Goal: Check status: Check status

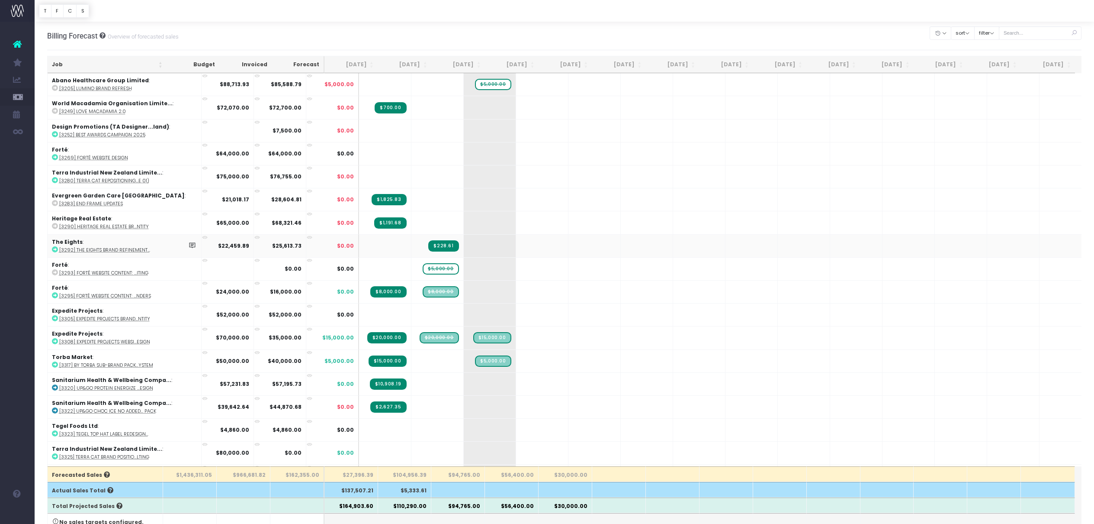
click at [428, 246] on span "$228.61" at bounding box center [443, 245] width 30 height 11
click at [423, 270] on span "$5,000.00" at bounding box center [441, 268] width 36 height 11
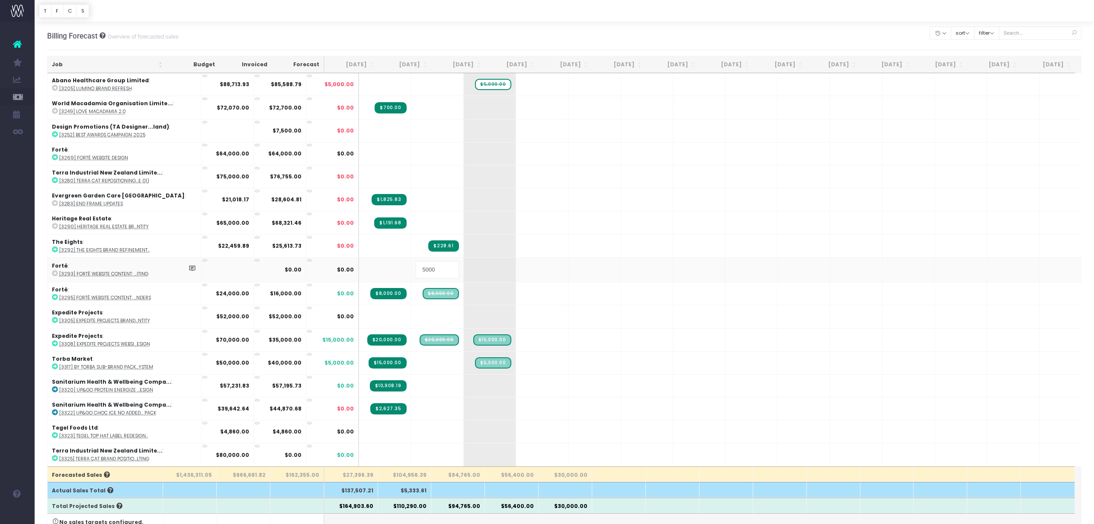
click at [416, 270] on input "5000" at bounding box center [437, 269] width 43 height 17
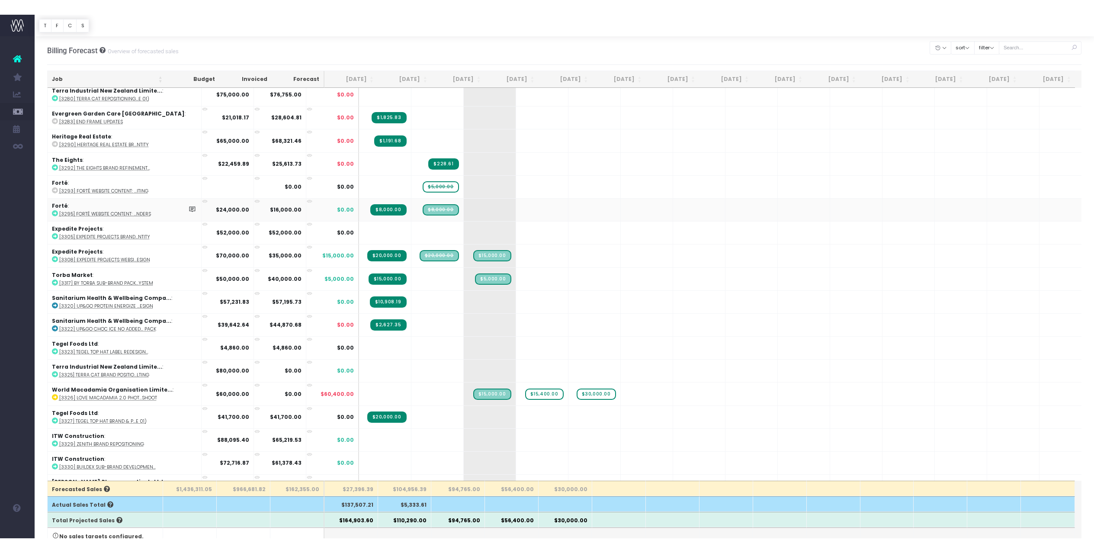
scroll to position [100, 0]
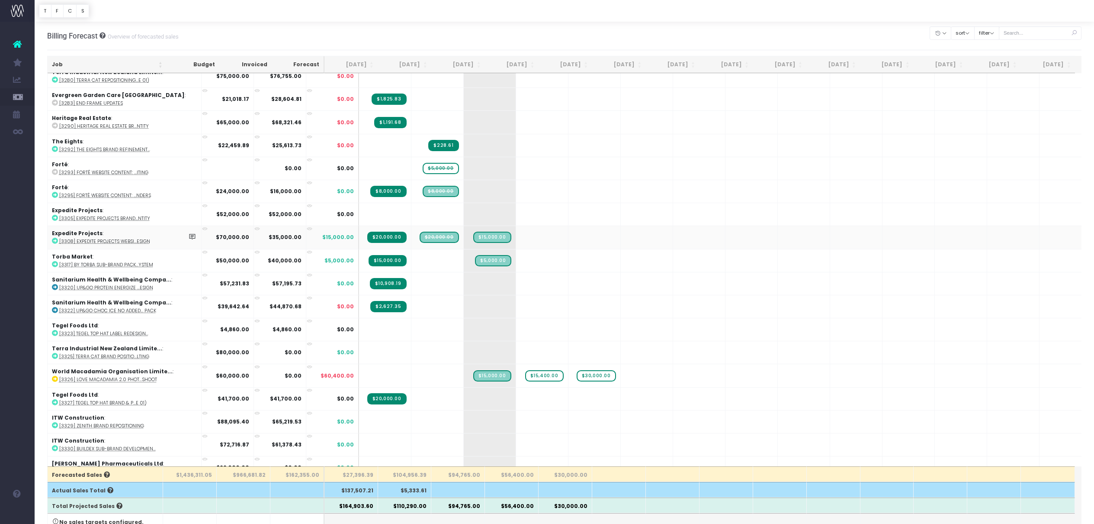
click at [420, 238] on span "$20,000.00" at bounding box center [439, 236] width 39 height 11
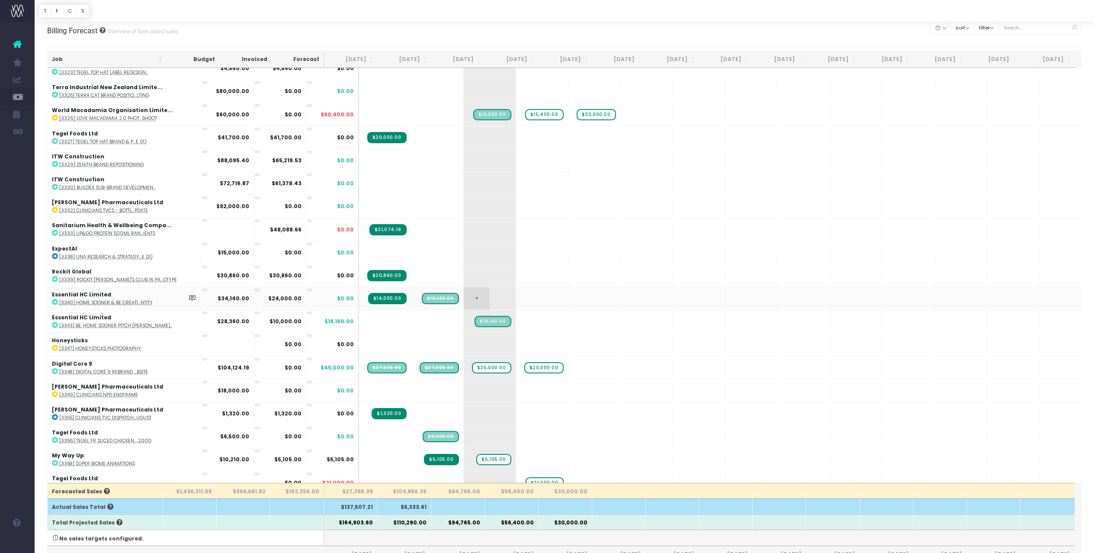
scroll to position [6, 0]
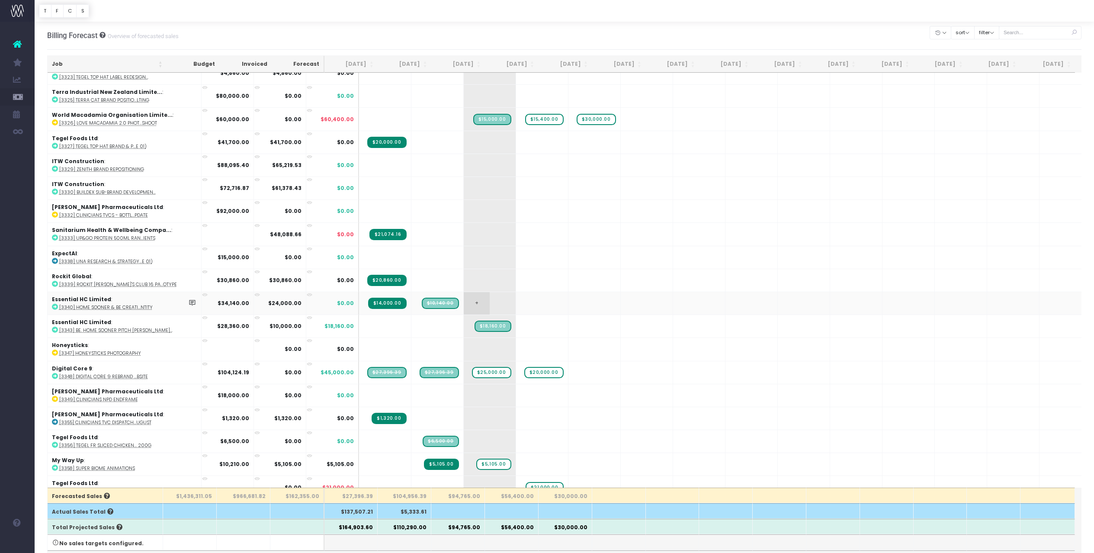
click at [464, 298] on span "+" at bounding box center [477, 303] width 26 height 22
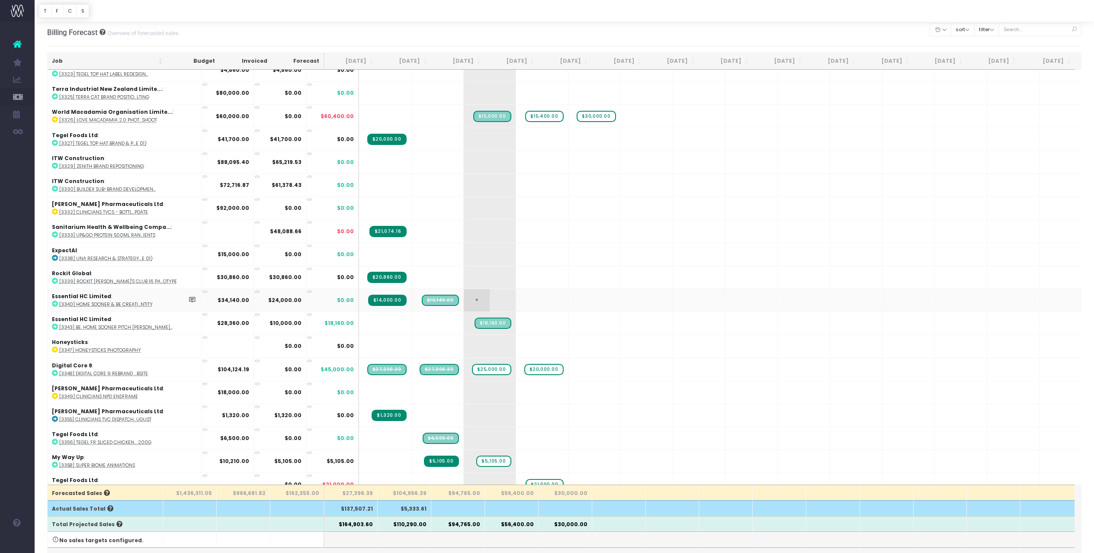
scroll to position [1, 0]
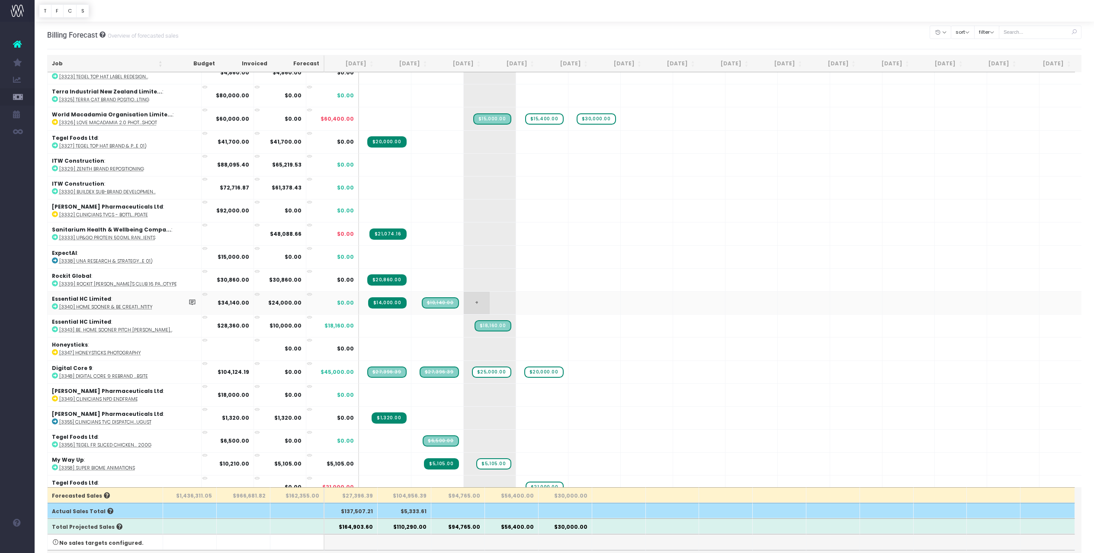
click at [464, 300] on span "+" at bounding box center [477, 303] width 26 height 22
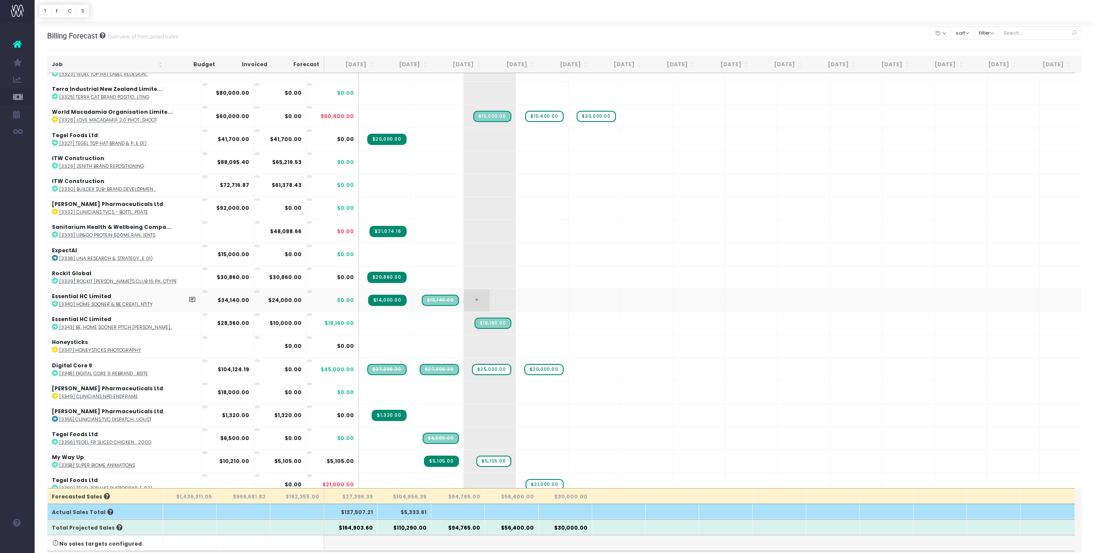
click at [464, 300] on span "+" at bounding box center [477, 300] width 26 height 22
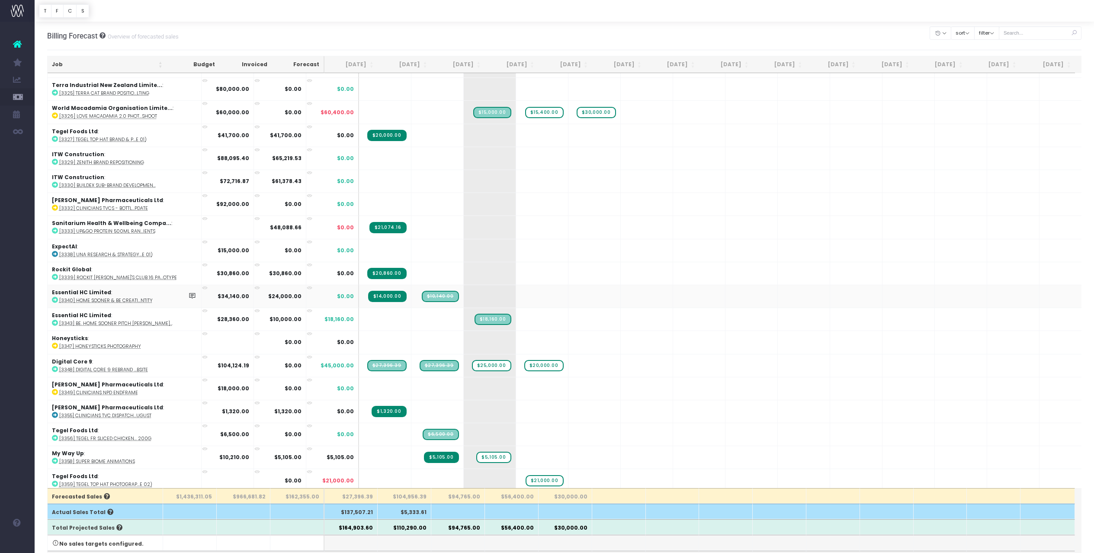
click at [422, 297] on span "$10,140.00" at bounding box center [440, 296] width 37 height 11
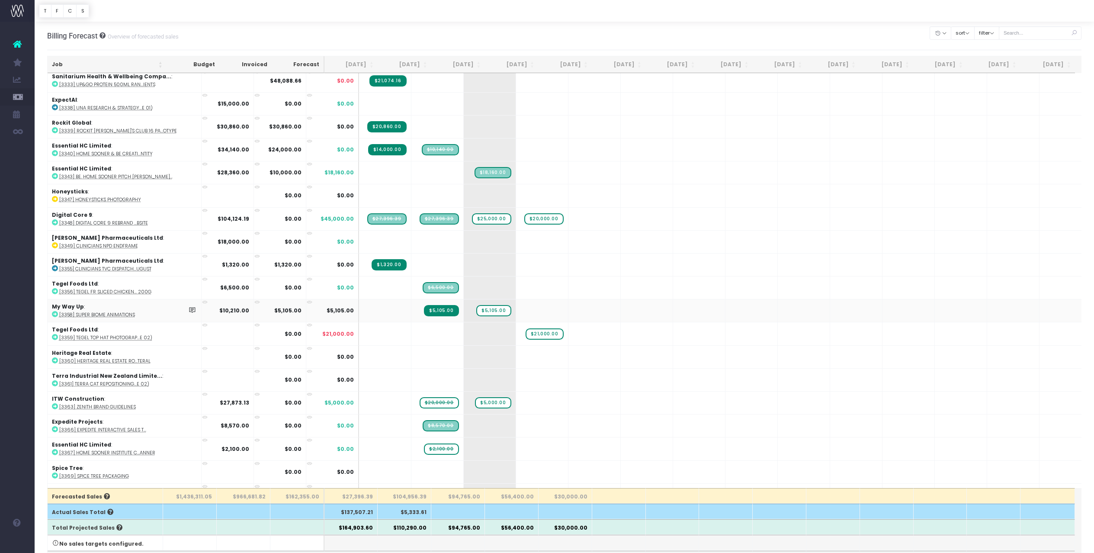
scroll to position [512, 0]
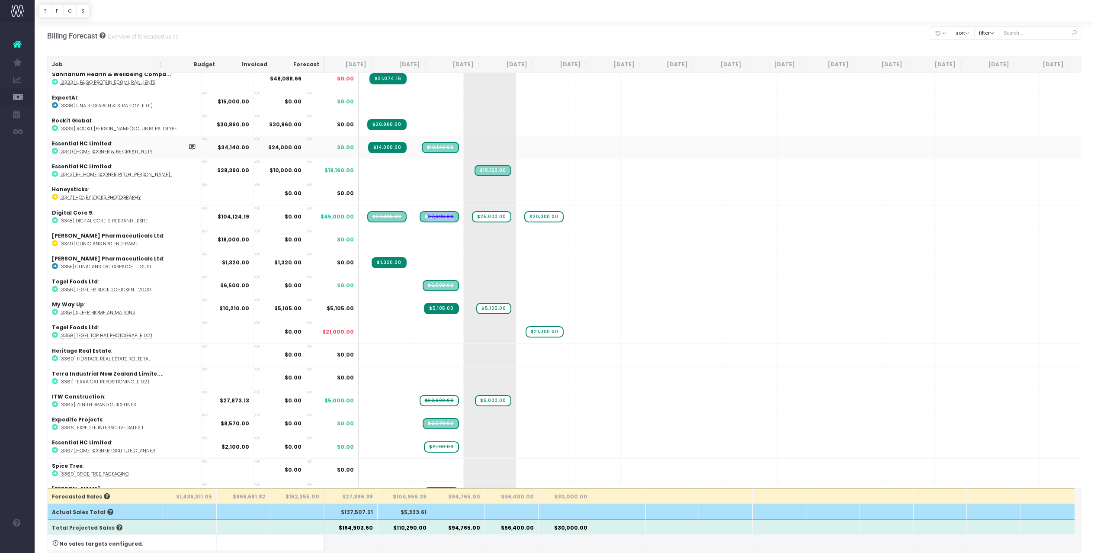
click at [422, 149] on span "$10,140.00" at bounding box center [440, 147] width 37 height 11
click at [422, 147] on span "$10,140.00" at bounding box center [440, 147] width 37 height 11
click at [54, 153] on icon at bounding box center [55, 151] width 6 height 6
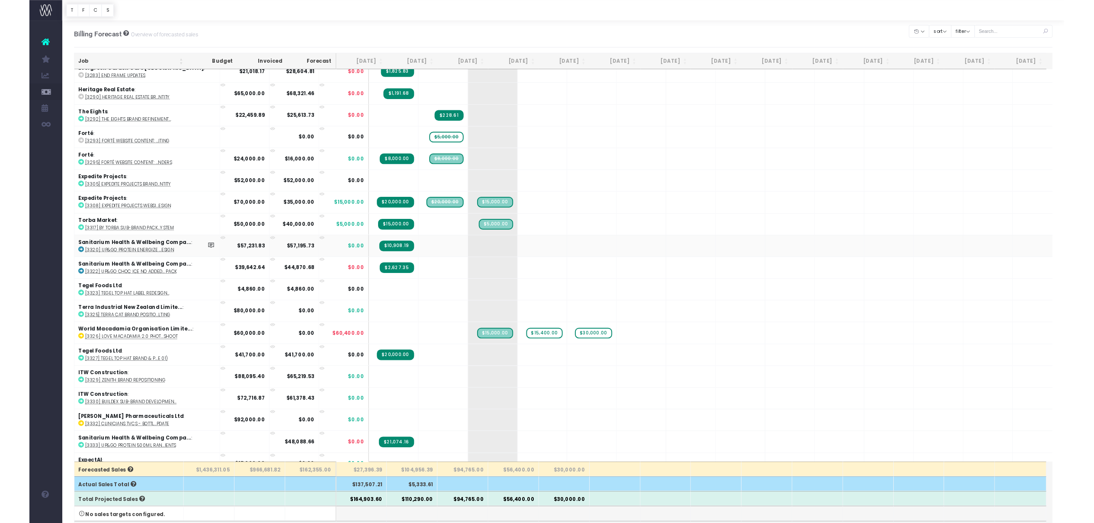
scroll to position [0, 0]
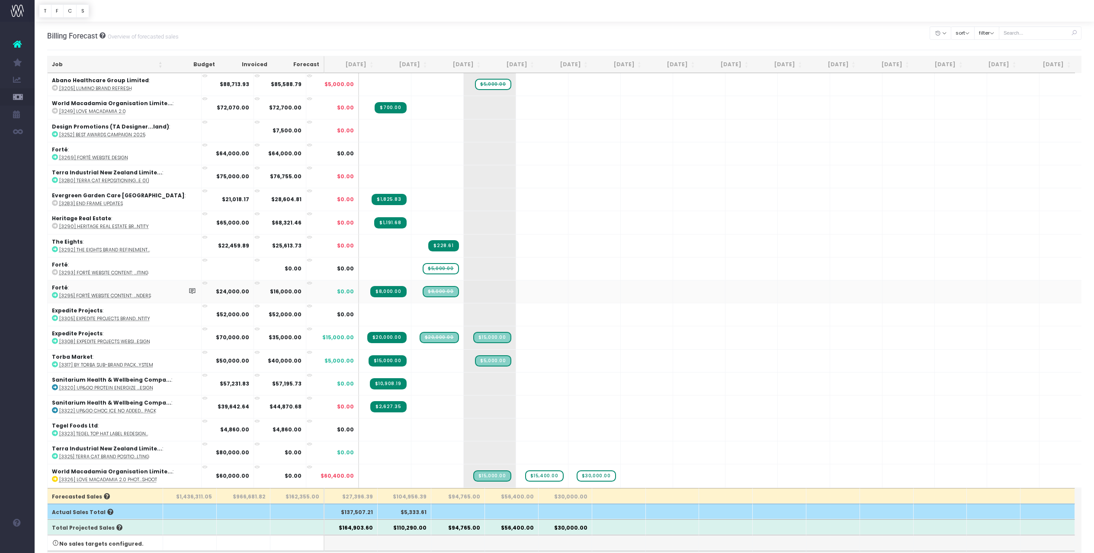
click at [71, 295] on abbr "[3295] Forté Website Content: ...nders" at bounding box center [105, 295] width 92 height 6
click at [423, 293] on span "$8,000.00" at bounding box center [441, 291] width 36 height 11
click at [70, 297] on abbr "[3295] Forté Website Content: ...nders" at bounding box center [105, 295] width 92 height 6
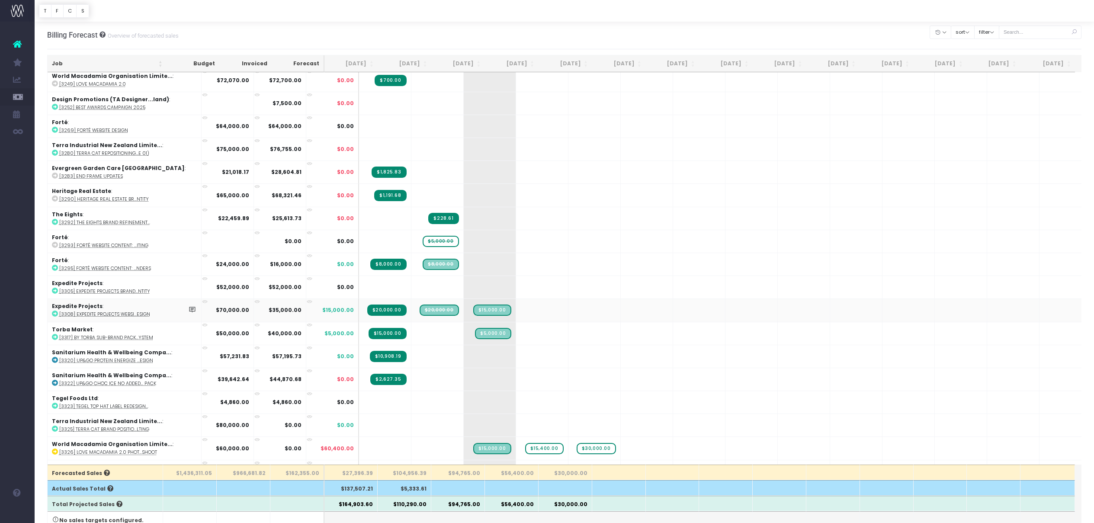
scroll to position [1, 0]
click at [420, 312] on span "$20,000.00" at bounding box center [439, 309] width 39 height 11
click at [132, 312] on abbr "[3308] Expedite Projects Websi...esign" at bounding box center [104, 314] width 91 height 6
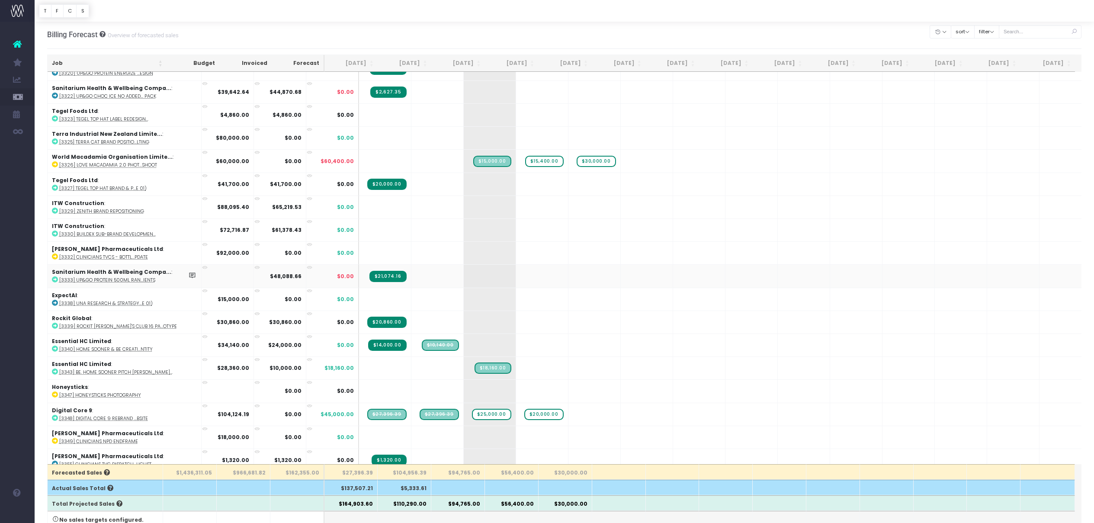
scroll to position [319, 0]
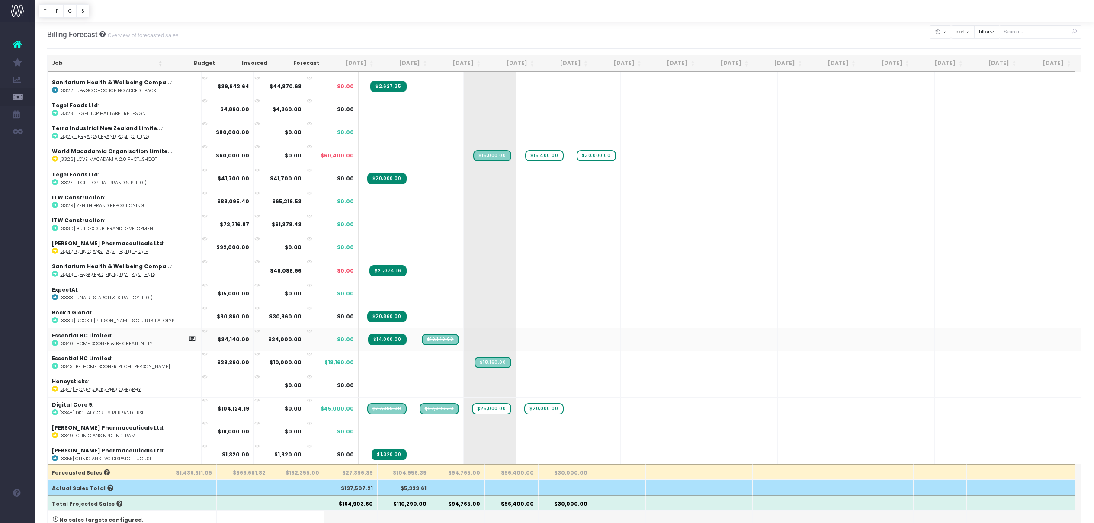
click at [422, 338] on span "$10,140.00" at bounding box center [440, 339] width 37 height 11
click at [110, 348] on td "Essential HC Limited : [3340] Home Sooner & BE Creati...ntity" at bounding box center [125, 339] width 154 height 23
click at [113, 344] on abbr "[3340] Home Sooner & BE Creati...ntity" at bounding box center [105, 344] width 93 height 6
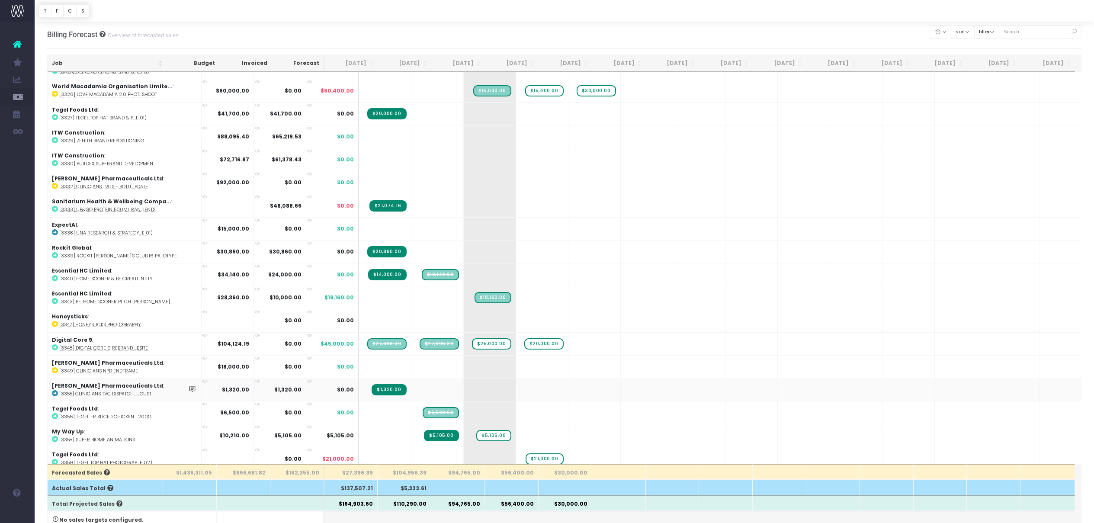
scroll to position [385, 0]
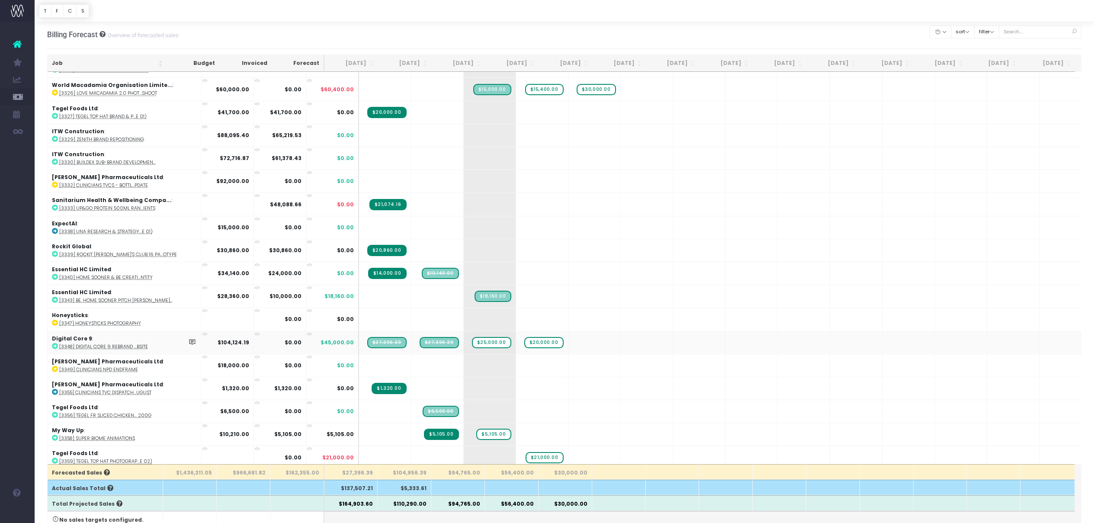
click at [420, 344] on span "$27,396.39" at bounding box center [439, 342] width 39 height 11
click at [125, 347] on abbr "[3348] Digital Core 9 Rebrand ...bsite" at bounding box center [103, 347] width 89 height 6
click at [423, 412] on span "$6,500.00" at bounding box center [441, 411] width 36 height 11
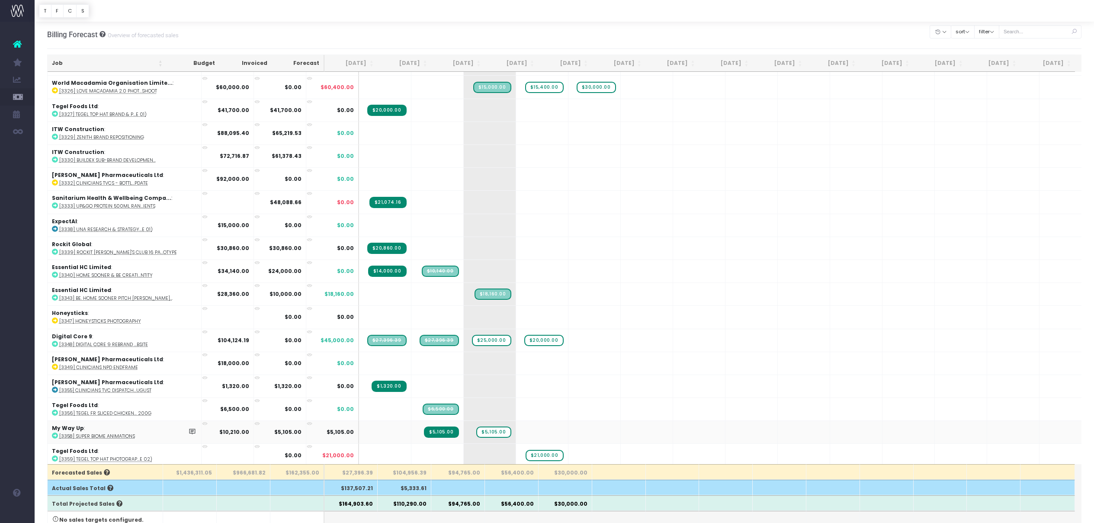
scroll to position [388, 0]
click at [424, 434] on span "$5,105.00" at bounding box center [441, 431] width 35 height 11
click at [111, 436] on abbr "[3358] Super Biome Animations" at bounding box center [97, 437] width 76 height 6
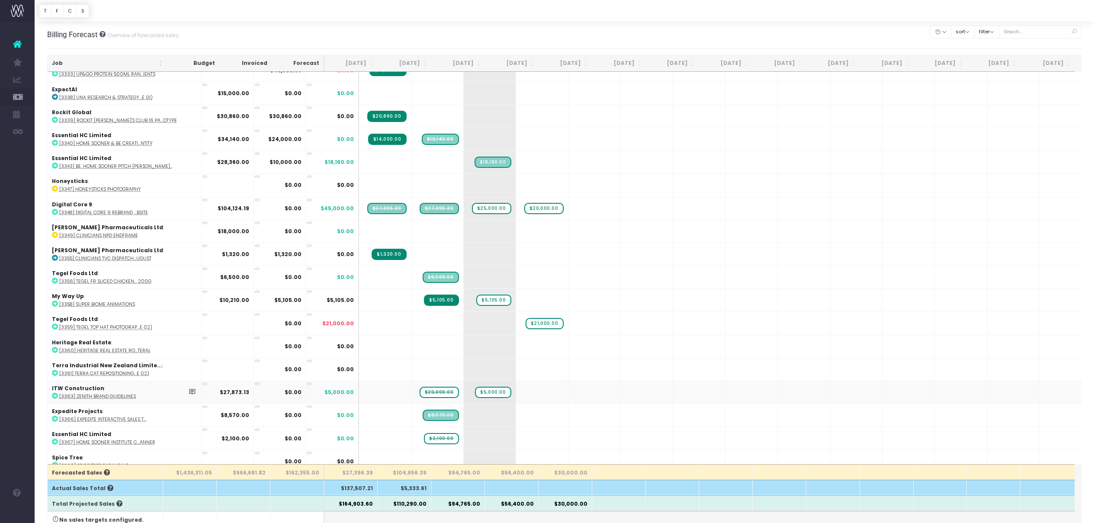
scroll to position [520, 0]
click at [116, 397] on abbr "[3363] Zenith Brand Guidelines" at bounding box center [97, 396] width 77 height 6
click at [423, 415] on span "$8,570.00" at bounding box center [441, 414] width 36 height 11
click at [117, 419] on abbr "[3366] Expedite Interactive Sales T..." at bounding box center [102, 419] width 87 height 6
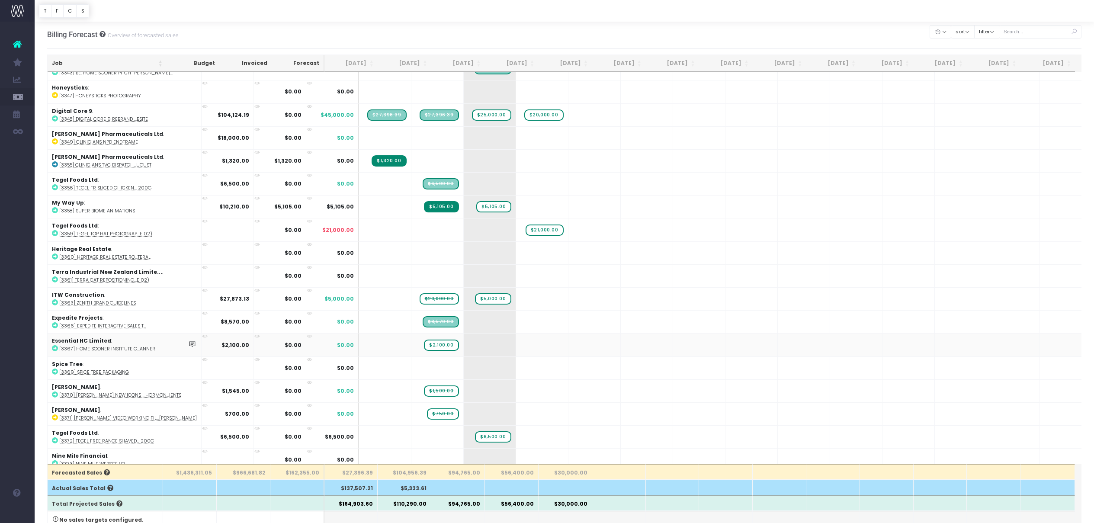
scroll to position [614, 0]
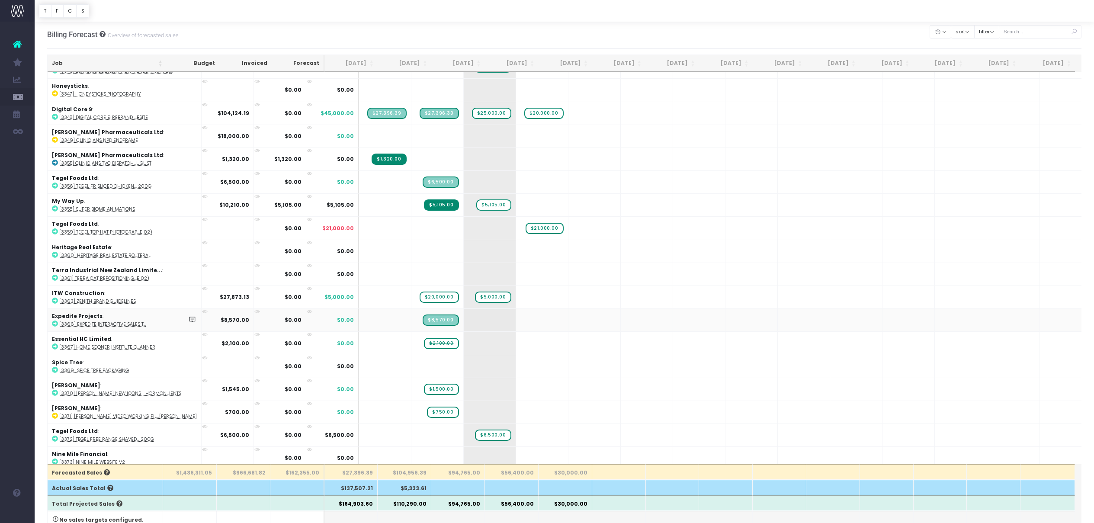
click at [96, 324] on abbr "[3366] Expedite Interactive Sales T..." at bounding box center [102, 324] width 87 height 6
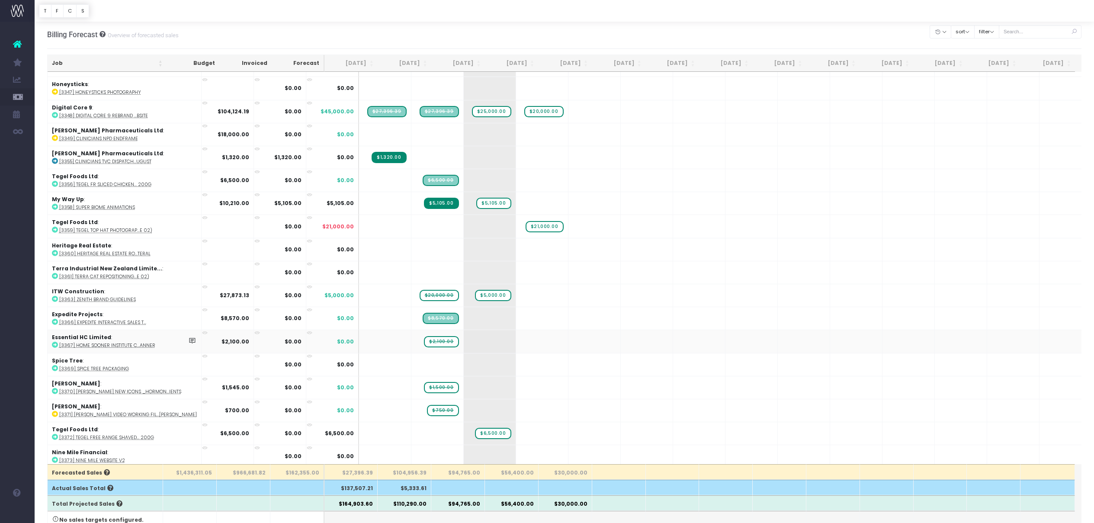
scroll to position [620, 0]
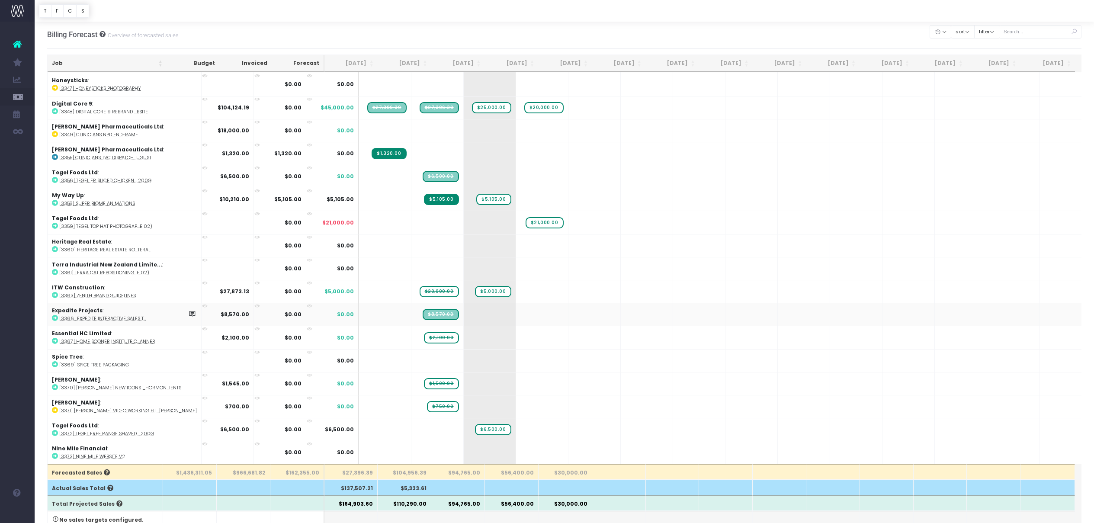
click at [423, 313] on span "$8,570.00" at bounding box center [441, 314] width 36 height 11
click at [109, 318] on abbr "[3366] Expedite Interactive Sales T..." at bounding box center [102, 318] width 87 height 6
click at [144, 342] on abbr "[3367] Home Sooner Institute C...anner" at bounding box center [107, 341] width 96 height 6
click at [424, 384] on span "$1,500.00" at bounding box center [441, 383] width 35 height 11
click at [120, 387] on abbr "[3370] [PERSON_NAME] New Icons _Hormon...ients" at bounding box center [120, 388] width 122 height 6
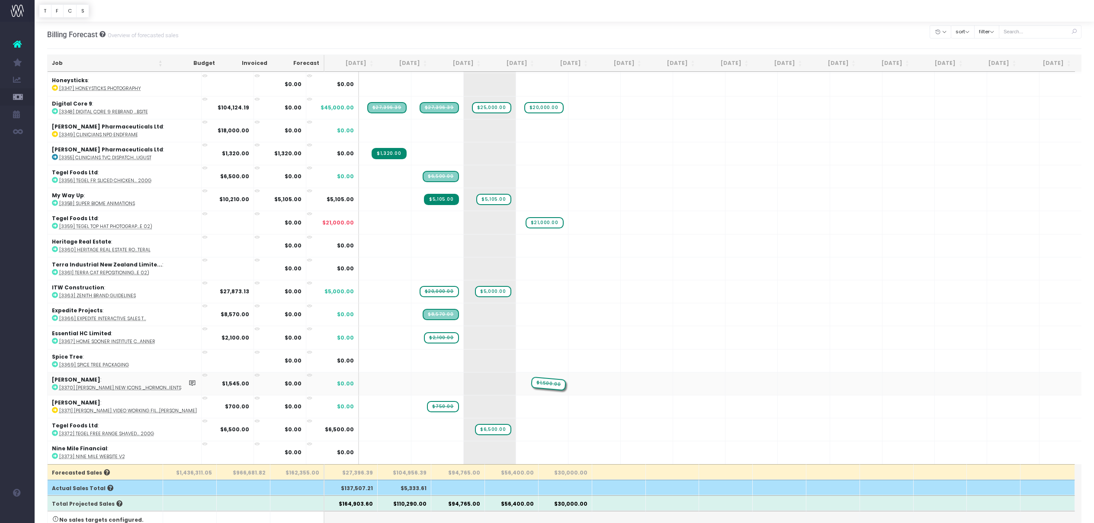
drag, startPoint x: 405, startPoint y: 384, endPoint x: 510, endPoint y: 382, distance: 105.2
click at [126, 413] on abbr "[3371] [PERSON_NAME] Video Working Fil...[PERSON_NAME]" at bounding box center [128, 411] width 138 height 6
click at [127, 410] on abbr "[3371] [PERSON_NAME] Video Working Fil...[PERSON_NAME]" at bounding box center [128, 411] width 138 height 6
